Goal: Information Seeking & Learning: Learn about a topic

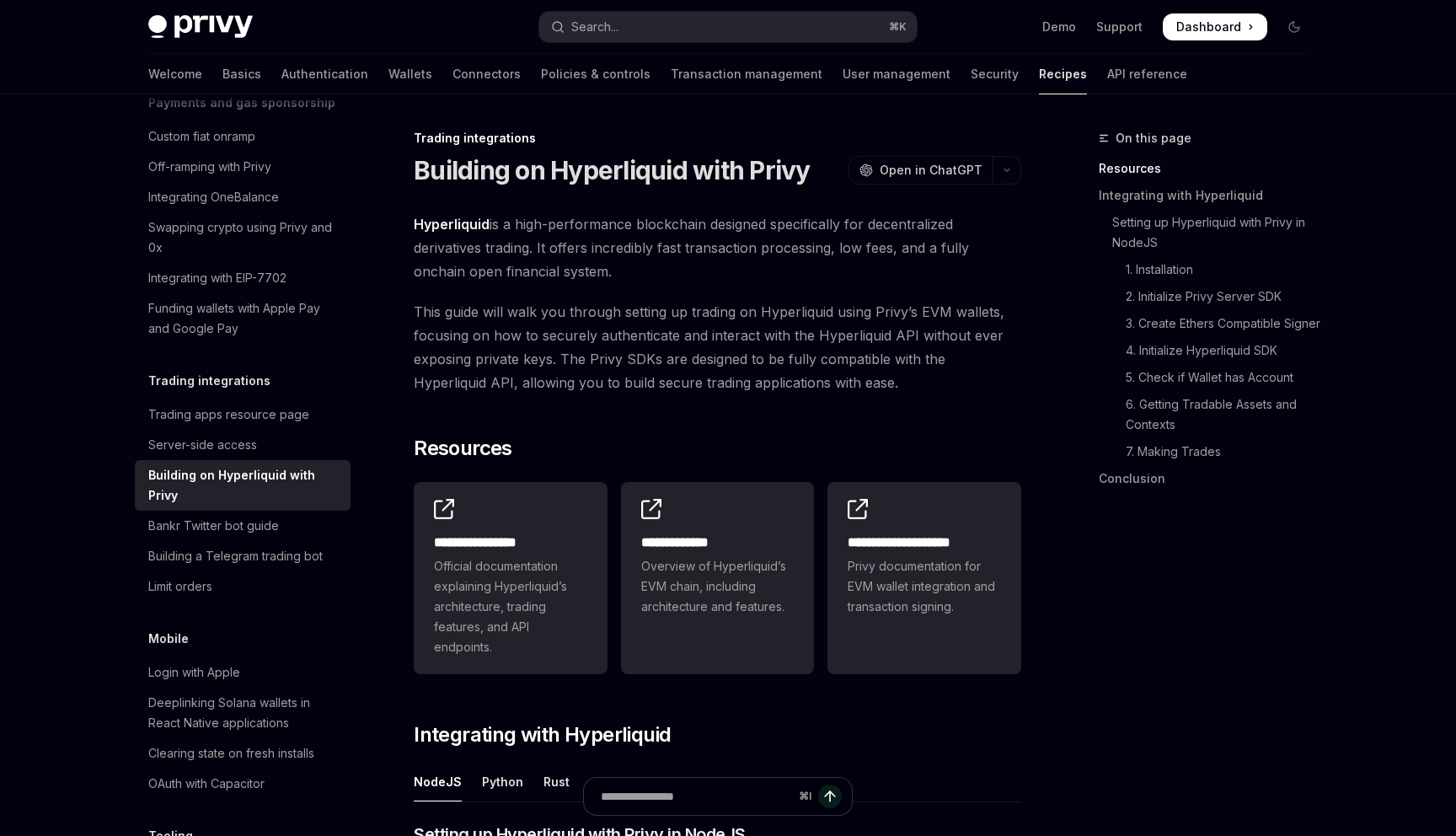
click at [767, 272] on span "Hyperliquid is a high-performance blockchain designed specifically for decentra…" at bounding box center [718, 247] width 608 height 70
click at [770, 132] on div "Trading integrations" at bounding box center [718, 138] width 608 height 17
click at [772, 134] on div "Trading integrations" at bounding box center [718, 138] width 608 height 17
click at [1295, 20] on icon "Toggle dark mode" at bounding box center [1295, 27] width 14 height 14
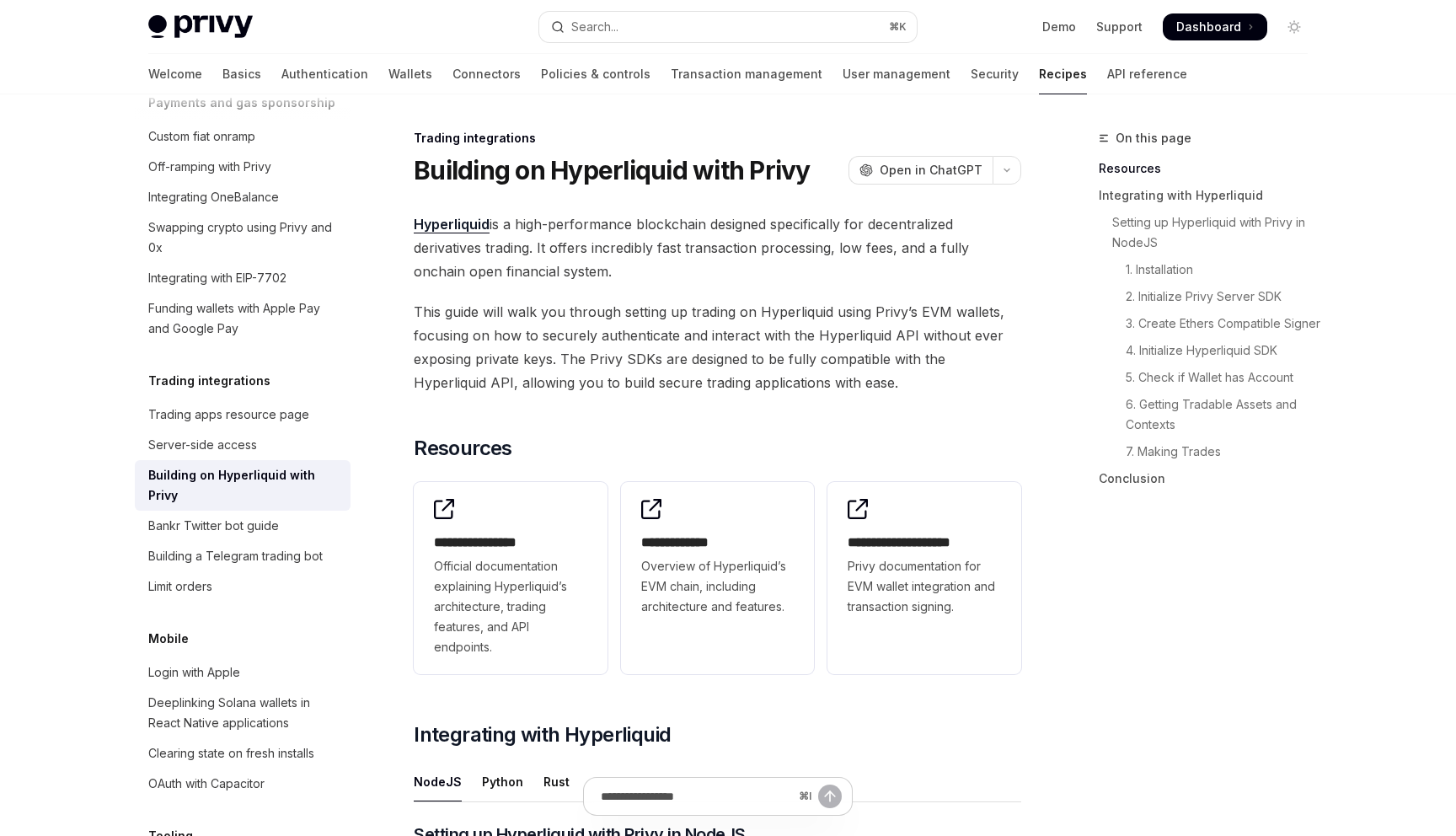
drag, startPoint x: 1295, startPoint y: 20, endPoint x: 1285, endPoint y: -11, distance: 32.6
click at [1285, 0] on html "Skip to main content Privy Docs home page Search... ⌘ K Demo Support Dashboard …" at bounding box center [728, 418] width 1456 height 836
click at [1288, 22] on icon "Toggle dark mode" at bounding box center [1295, 27] width 14 height 14
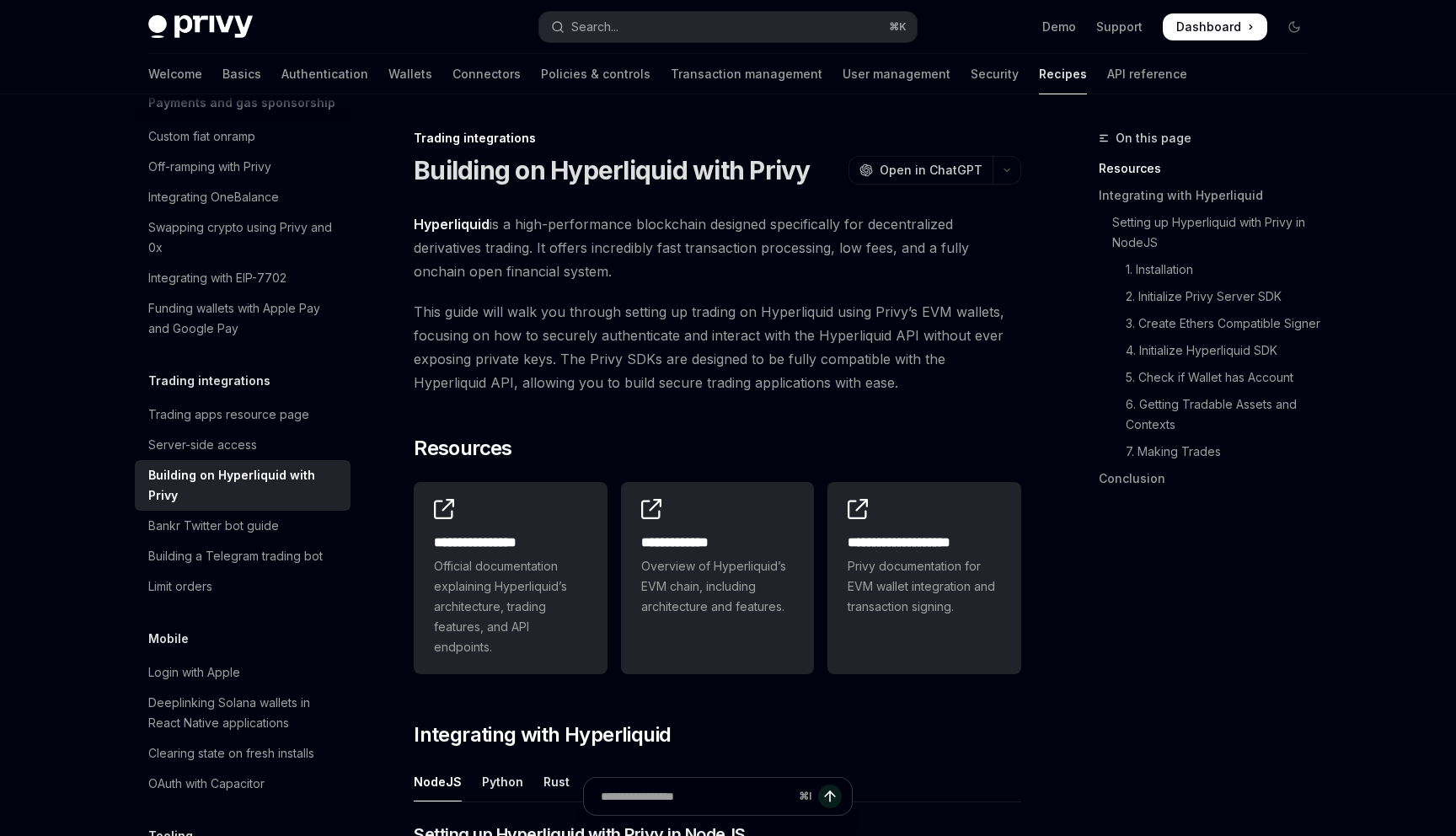
drag, startPoint x: 1288, startPoint y: 22, endPoint x: 1326, endPoint y: -68, distance: 97.7
click at [1326, 0] on html "Skip to main content Privy Docs home page Search... ⌘ K Demo Support Dashboard …" at bounding box center [728, 418] width 1456 height 836
click at [1299, 19] on button "Toggle dark mode" at bounding box center [1295, 27] width 27 height 27
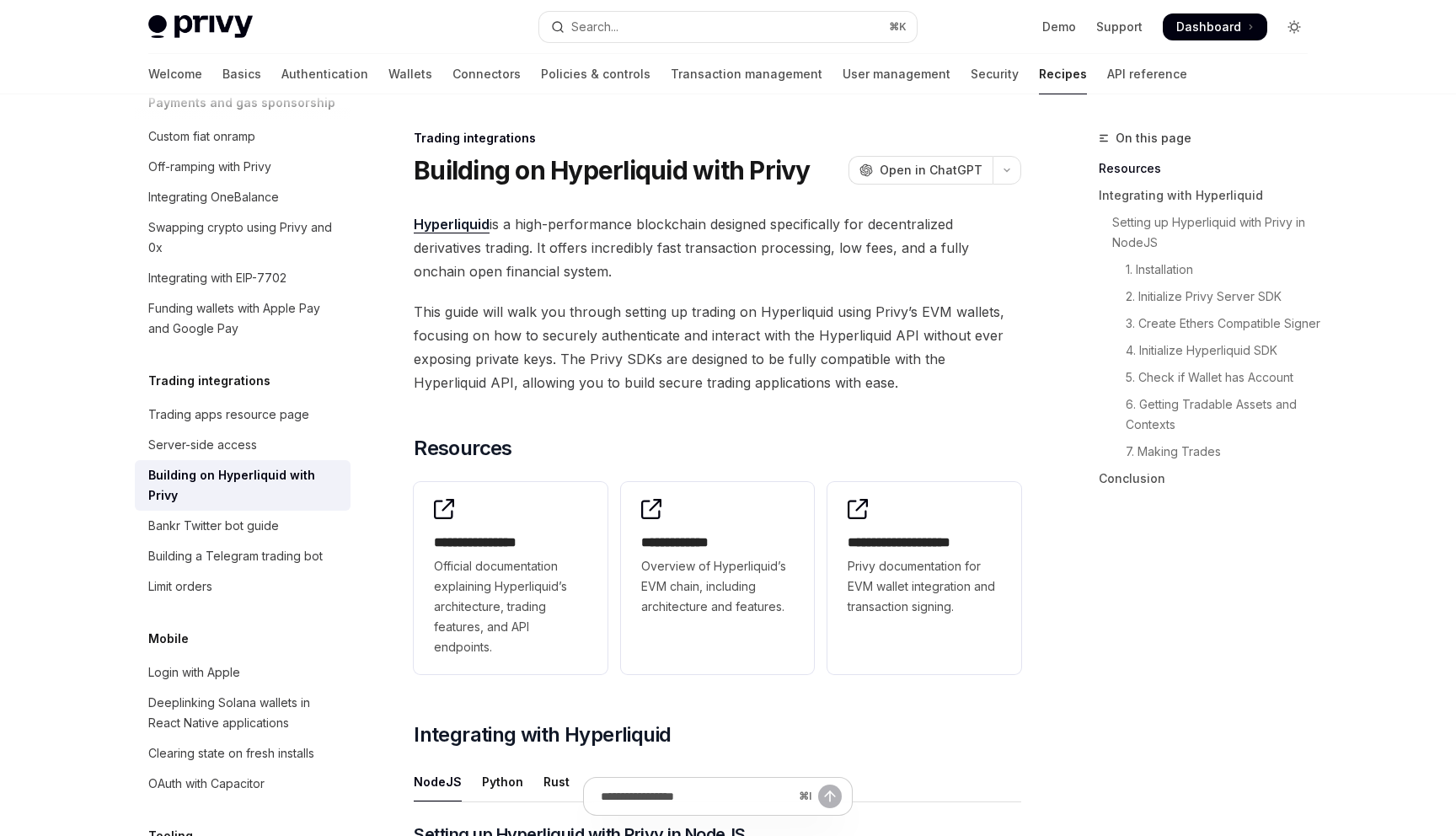
click at [1299, 24] on icon "Toggle dark mode" at bounding box center [1295, 27] width 14 height 14
type textarea "*"
